Goal: Task Accomplishment & Management: Manage account settings

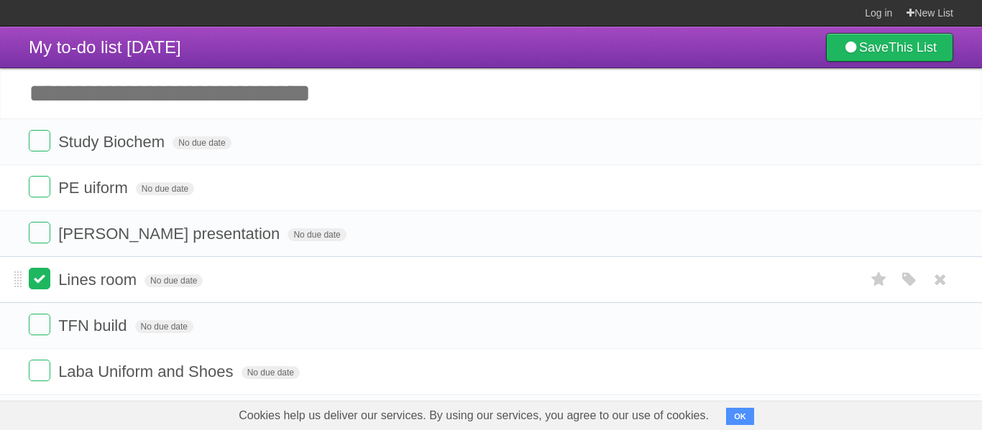
click at [38, 284] on label at bounding box center [40, 279] width 22 height 22
click at [37, 331] on label at bounding box center [40, 325] width 22 height 22
click at [42, 374] on label at bounding box center [40, 371] width 22 height 22
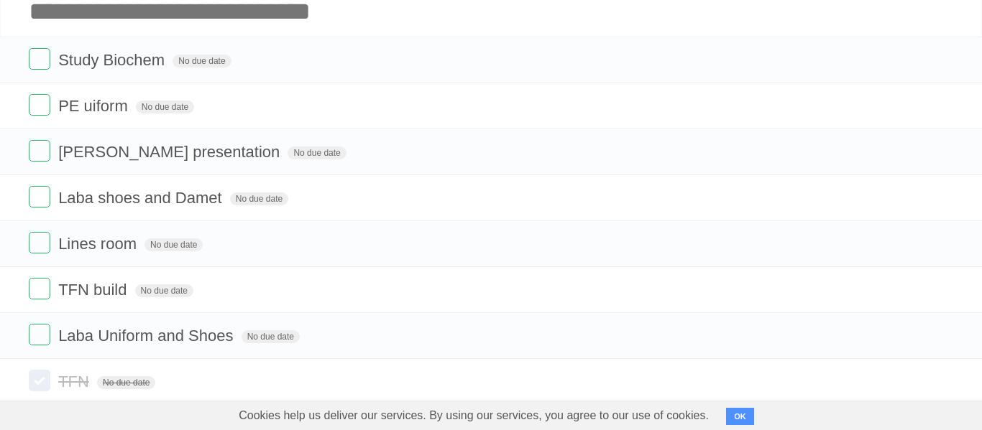
scroll to position [81, 0]
click at [34, 254] on label at bounding box center [40, 244] width 22 height 22
click at [43, 208] on label at bounding box center [40, 198] width 22 height 22
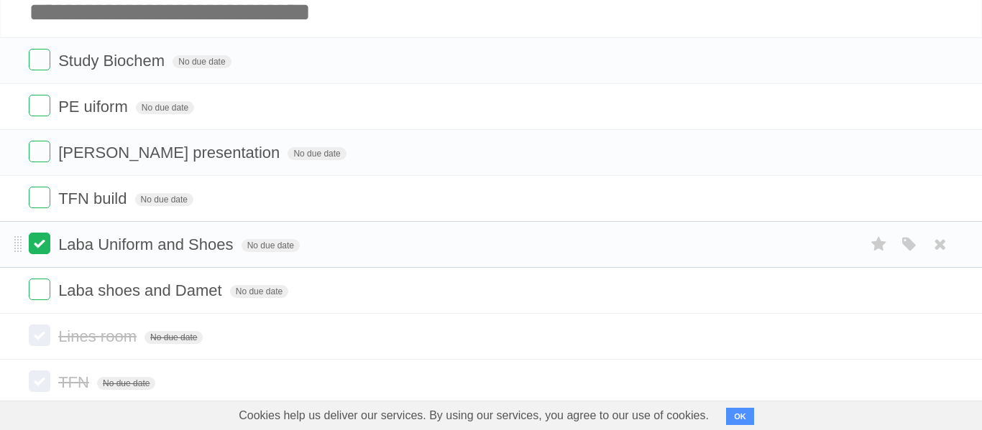
click at [40, 254] on label at bounding box center [40, 244] width 22 height 22
click at [34, 298] on label at bounding box center [40, 290] width 22 height 22
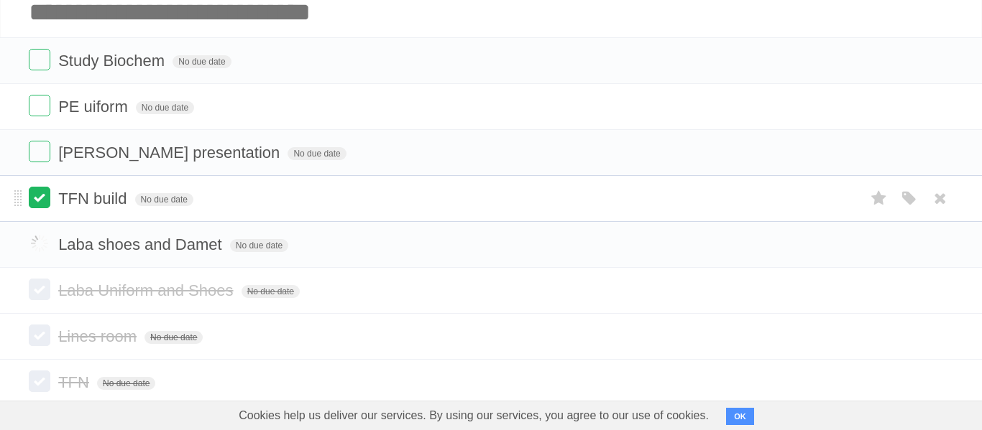
click at [32, 198] on label at bounding box center [40, 198] width 22 height 22
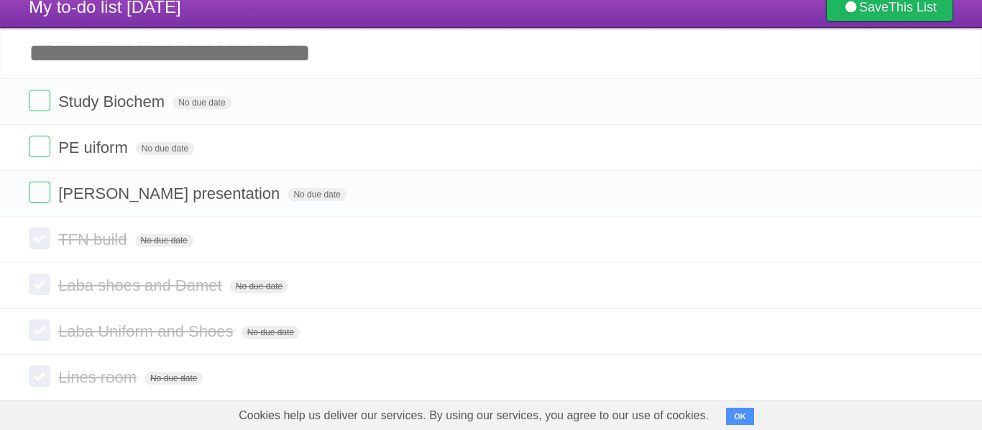
scroll to position [29, 0]
